Goal: Transaction & Acquisition: Subscribe to service/newsletter

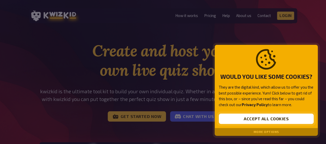
click at [245, 118] on button "Accept all cookies" at bounding box center [266, 119] width 95 height 10
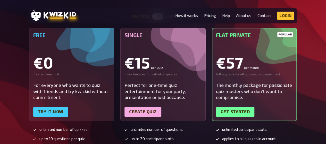
scroll to position [1139, 0]
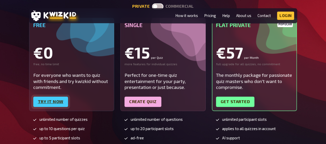
click at [58, 97] on link "Try it now" at bounding box center [50, 102] width 35 height 10
click at [207, 14] on link "Pricing" at bounding box center [210, 15] width 12 height 4
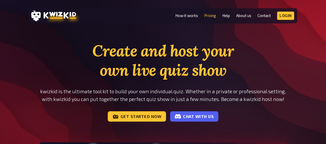
scroll to position [1139, 0]
